Goal: Use online tool/utility: Utilize a website feature to perform a specific function

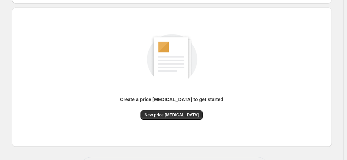
scroll to position [93, 0]
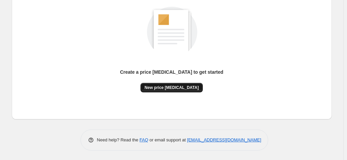
click at [156, 85] on span "New price [MEDICAL_DATA]" at bounding box center [172, 87] width 54 height 5
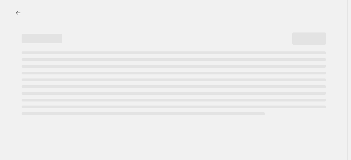
select select "percentage"
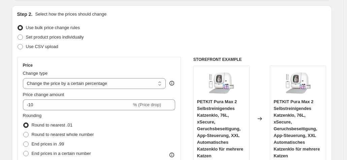
scroll to position [135, 0]
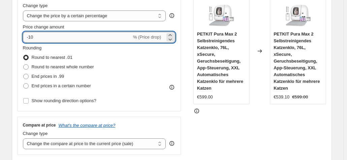
click at [53, 37] on input "-10" at bounding box center [77, 37] width 109 height 11
type input "-1"
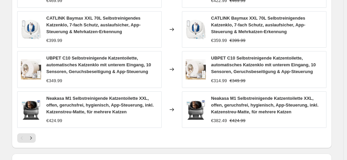
scroll to position [540, 0]
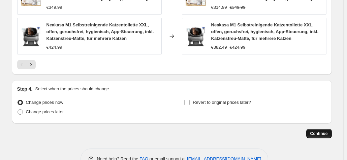
type input "-35"
click at [319, 132] on span "Continue" at bounding box center [320, 133] width 18 height 5
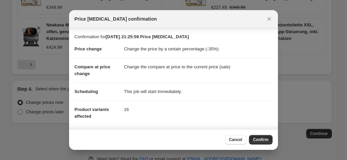
scroll to position [61, 0]
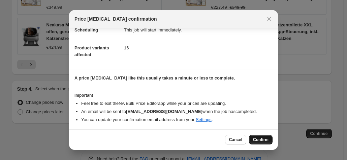
click at [258, 138] on span "Confirm" at bounding box center [261, 139] width 16 height 5
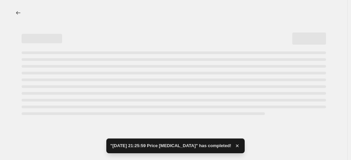
select select "percentage"
